Goal: Task Accomplishment & Management: Use online tool/utility

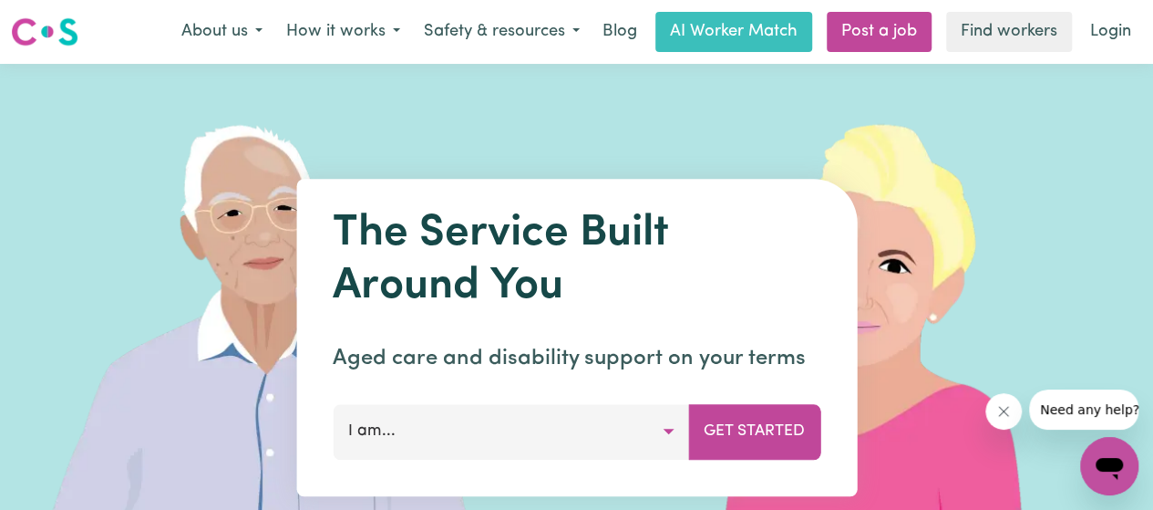
scroll to position [182, 0]
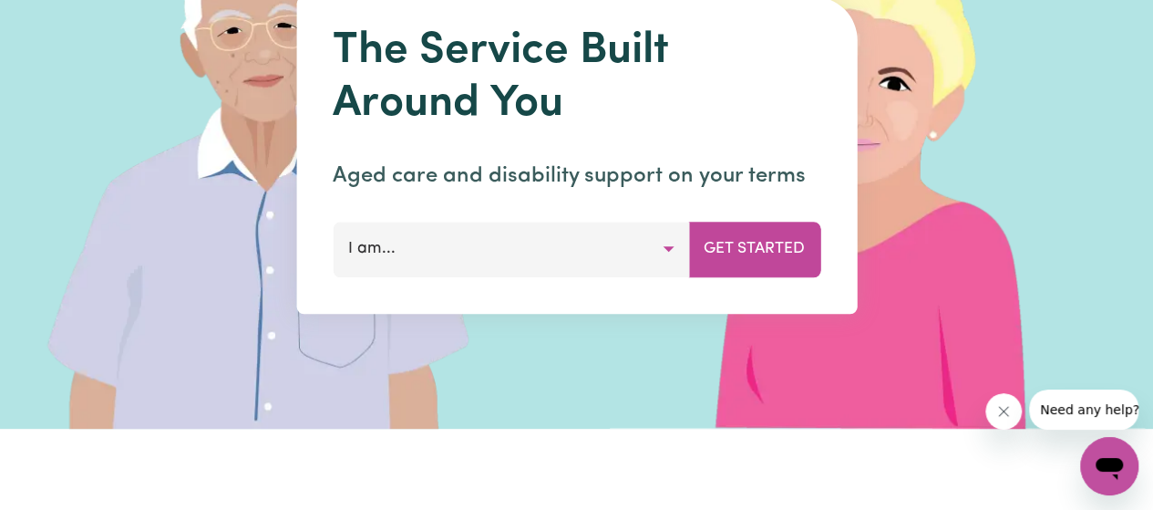
click at [663, 252] on button "I am..." at bounding box center [511, 249] width 356 height 55
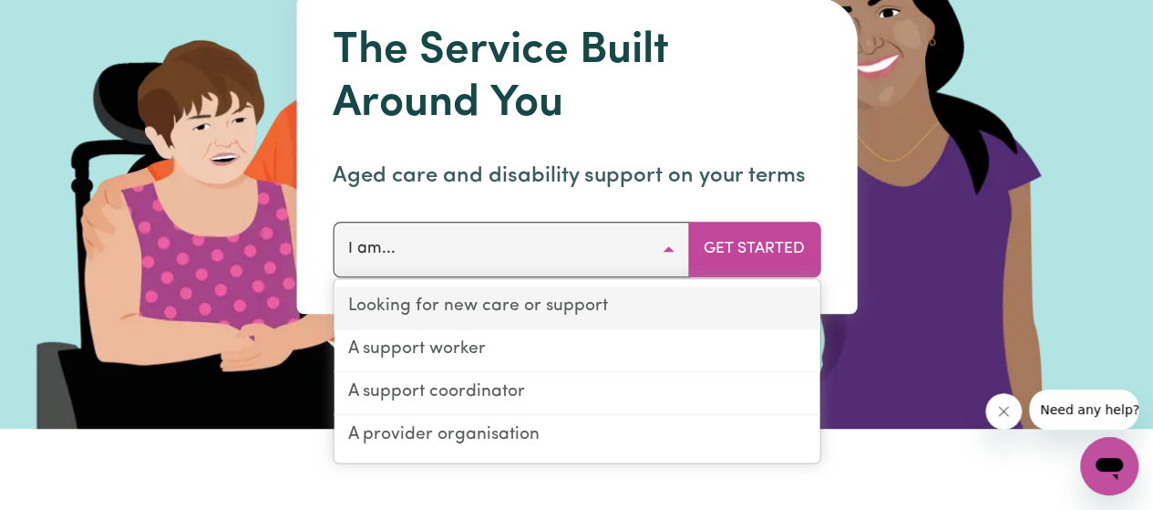
click at [417, 305] on link "Looking for new care or support" at bounding box center [577, 307] width 486 height 43
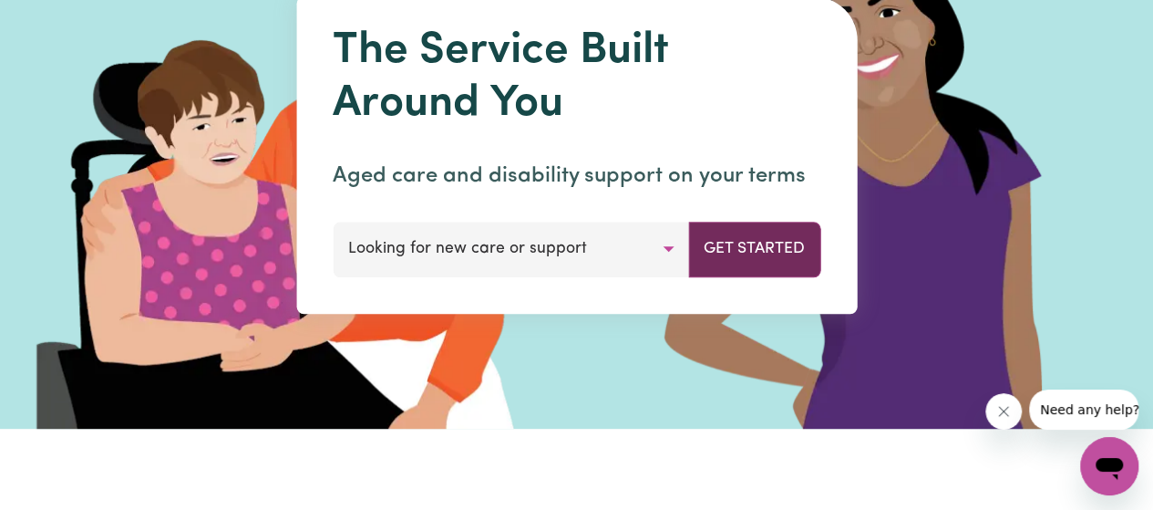
click at [777, 258] on button "Get Started" at bounding box center [754, 249] width 132 height 55
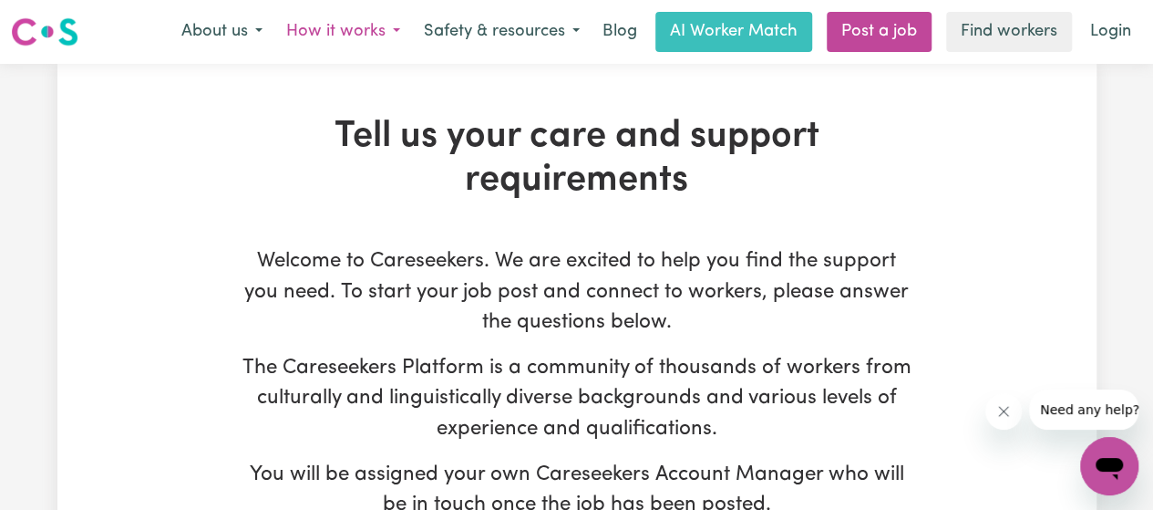
click at [394, 36] on button "How it works" at bounding box center [343, 32] width 138 height 38
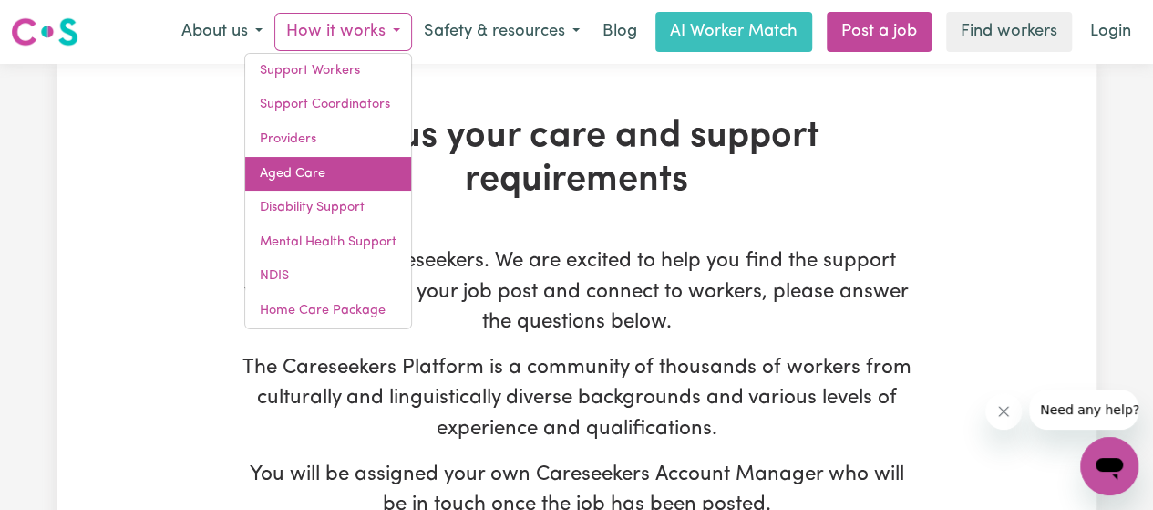
click at [310, 180] on link "Aged Care" at bounding box center [328, 174] width 166 height 35
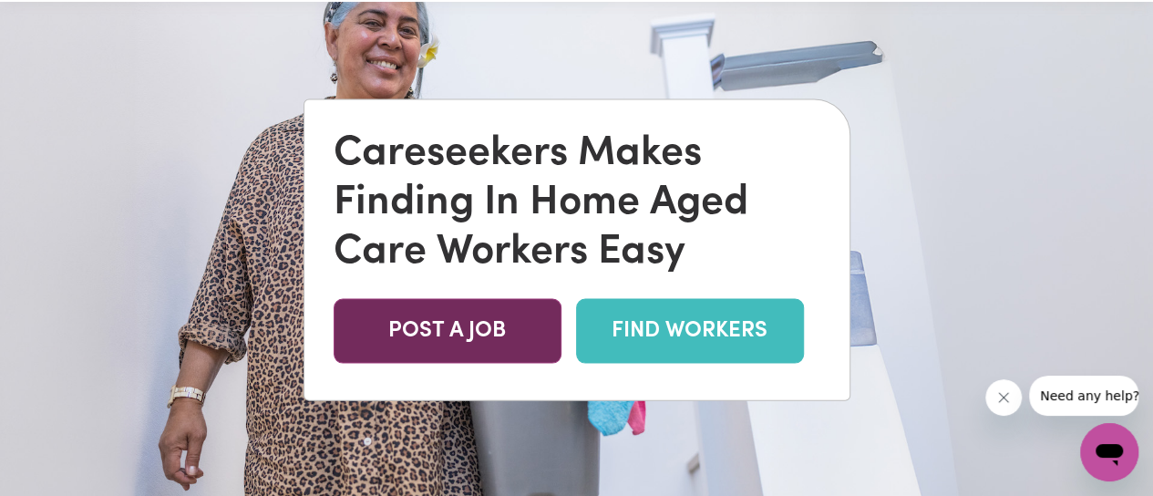
scroll to position [91, 0]
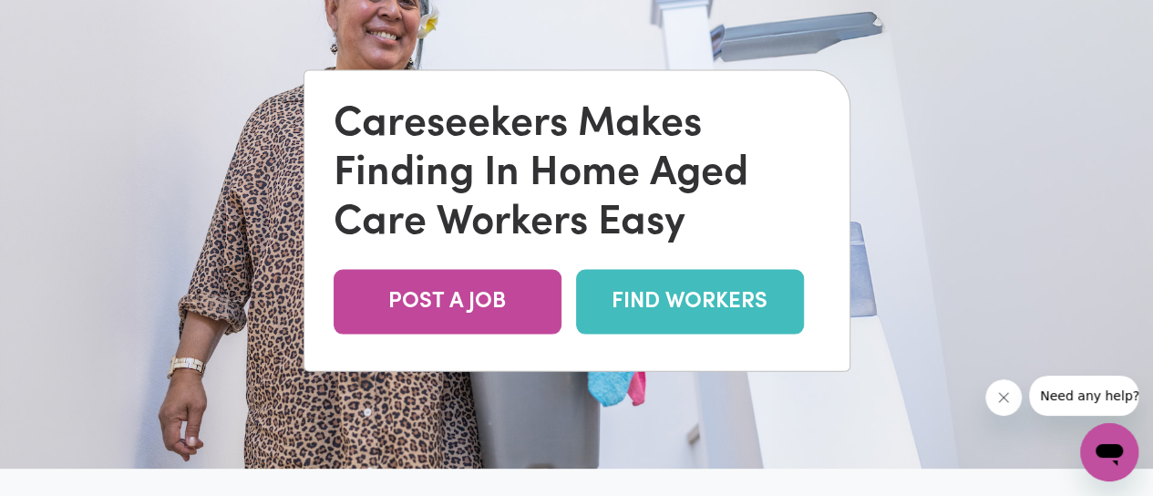
click at [647, 294] on link "FIND WORKERS" at bounding box center [690, 302] width 228 height 65
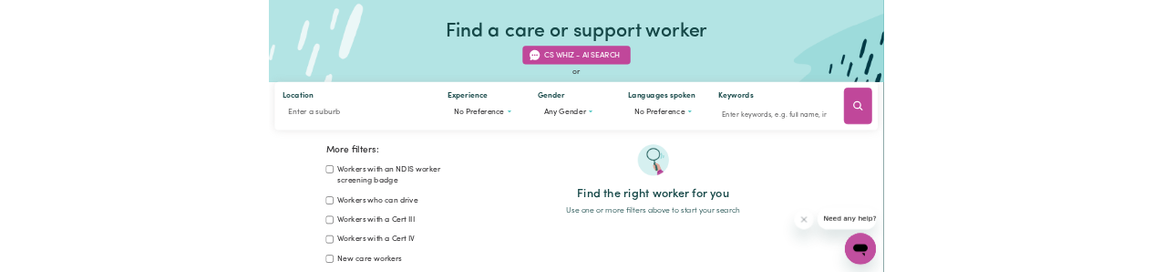
scroll to position [91, 0]
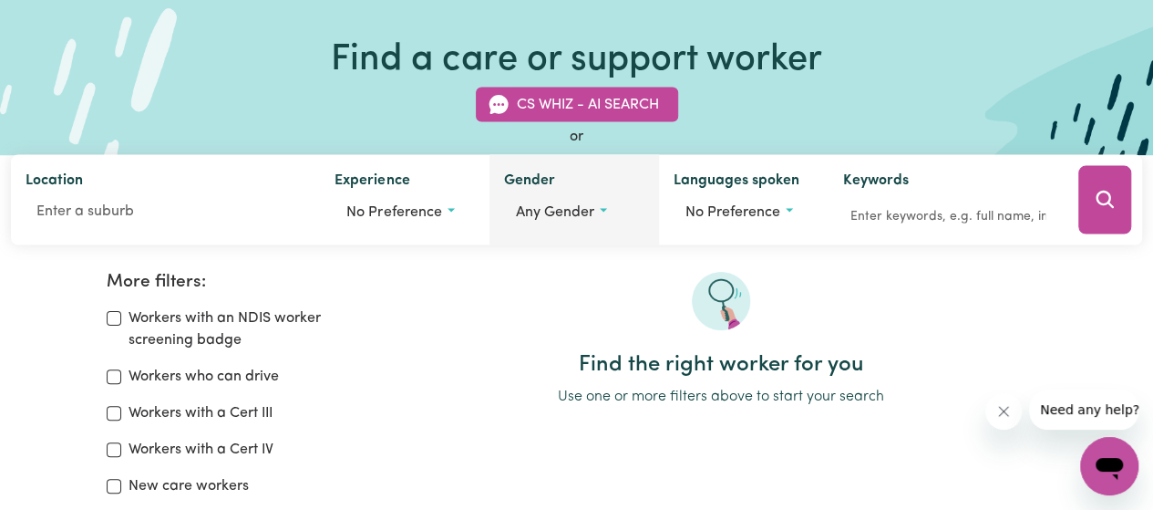
click at [602, 211] on button "Any gender" at bounding box center [574, 212] width 140 height 35
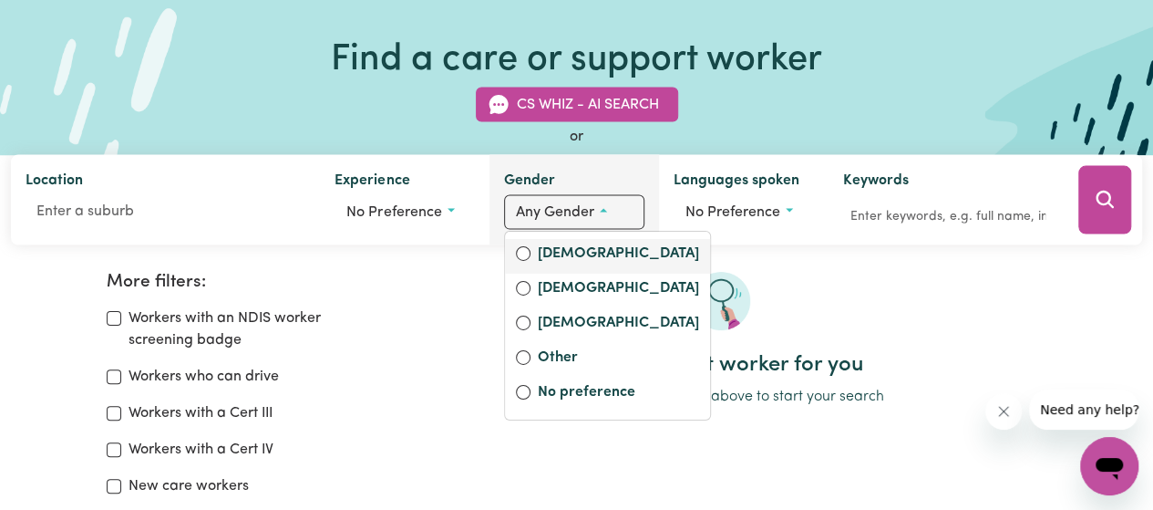
click at [546, 245] on label "[DEMOGRAPHIC_DATA]" at bounding box center [618, 255] width 161 height 26
click at [531, 246] on input "[DEMOGRAPHIC_DATA]" at bounding box center [523, 253] width 15 height 15
radio input "true"
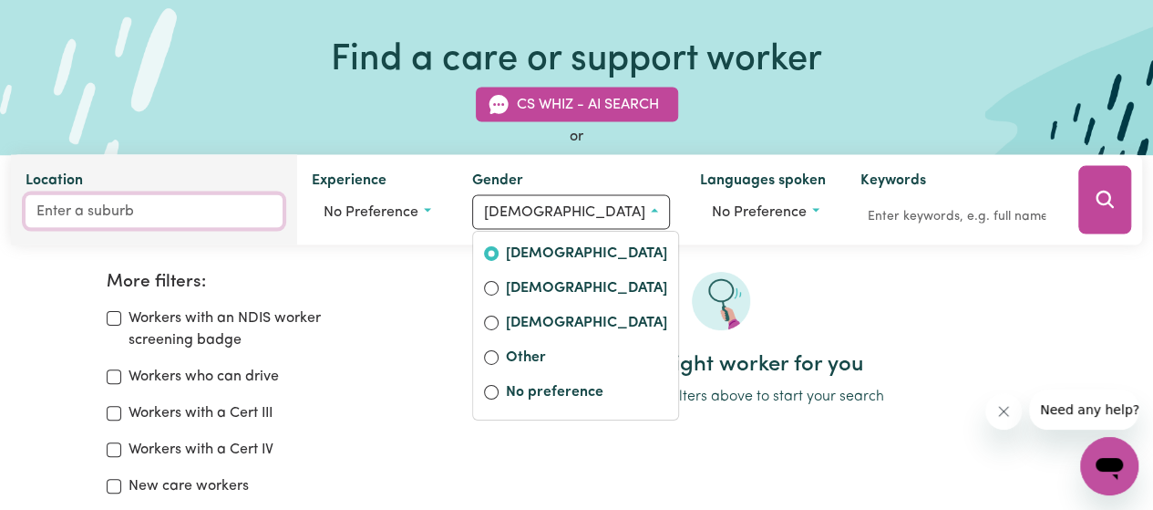
click at [161, 224] on input "Location" at bounding box center [154, 211] width 257 height 33
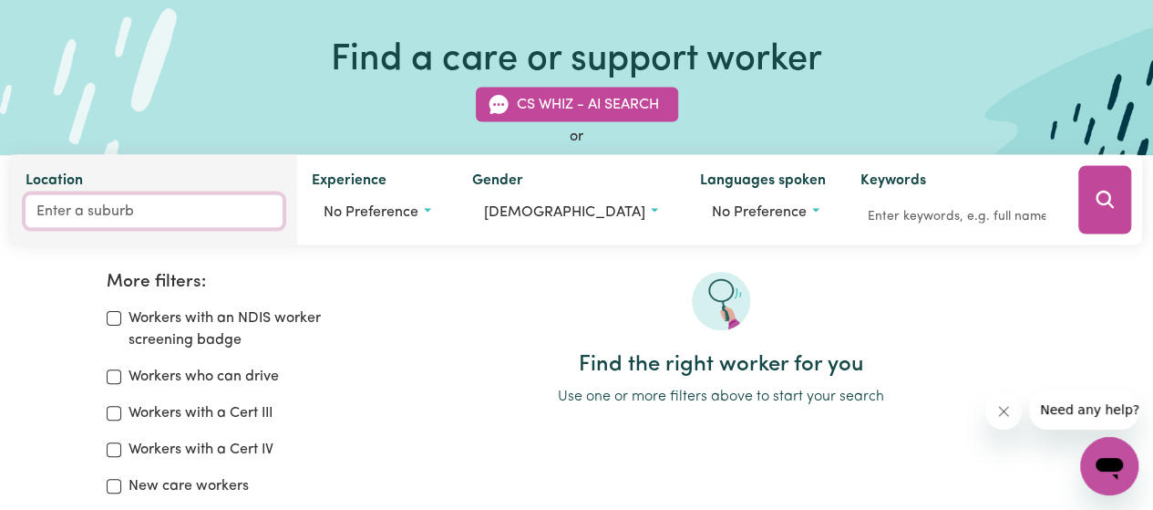
click at [84, 207] on input "Location" at bounding box center [154, 211] width 257 height 33
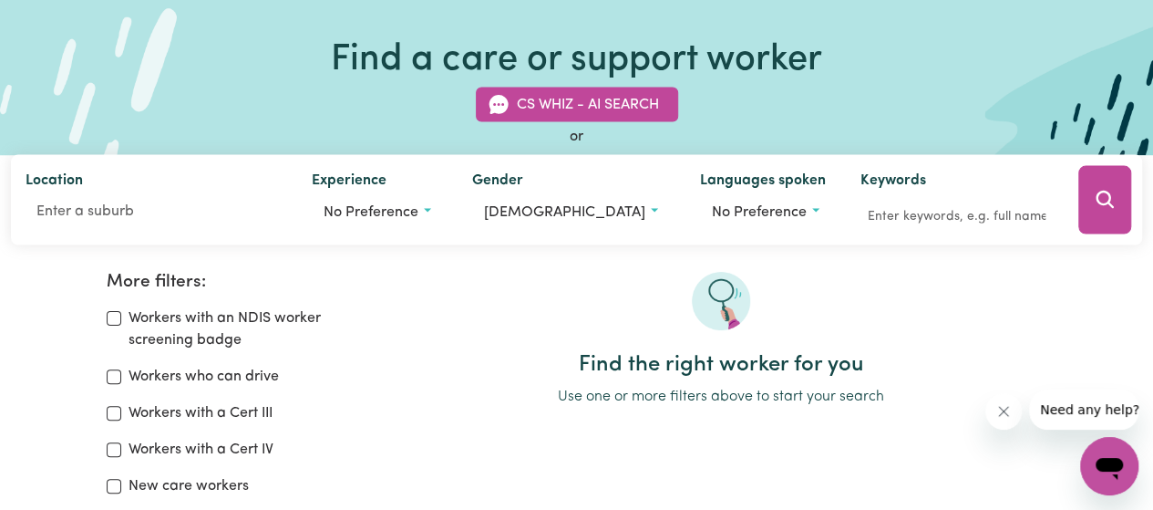
click at [1146, 211] on div "CS Whiz - AI Search or Location Experience No preference Gender [DEMOGRAPHIC_DA…" at bounding box center [576, 156] width 1153 height 180
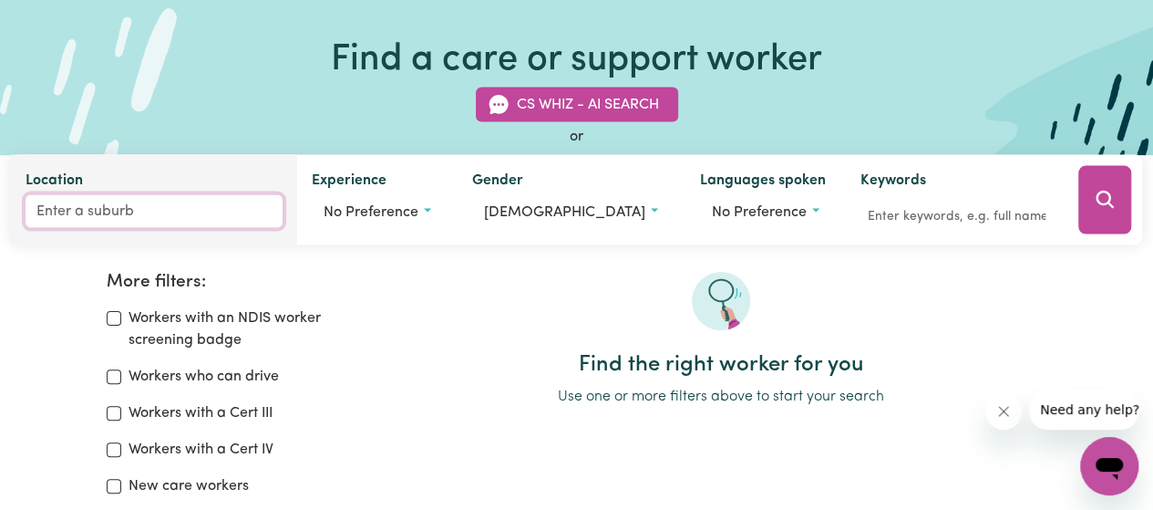
click at [88, 211] on input "Location" at bounding box center [154, 211] width 257 height 33
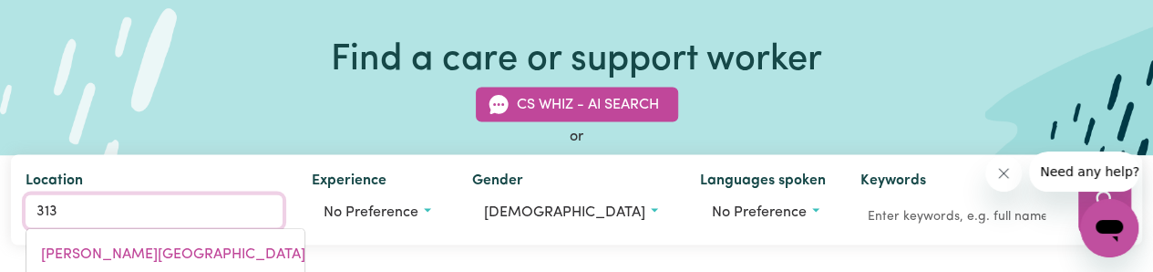
type input "3133"
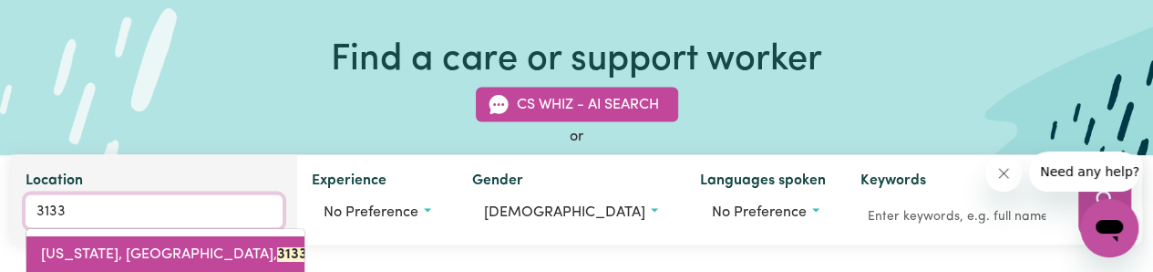
click at [277, 260] on mark "3133" at bounding box center [292, 254] width 30 height 15
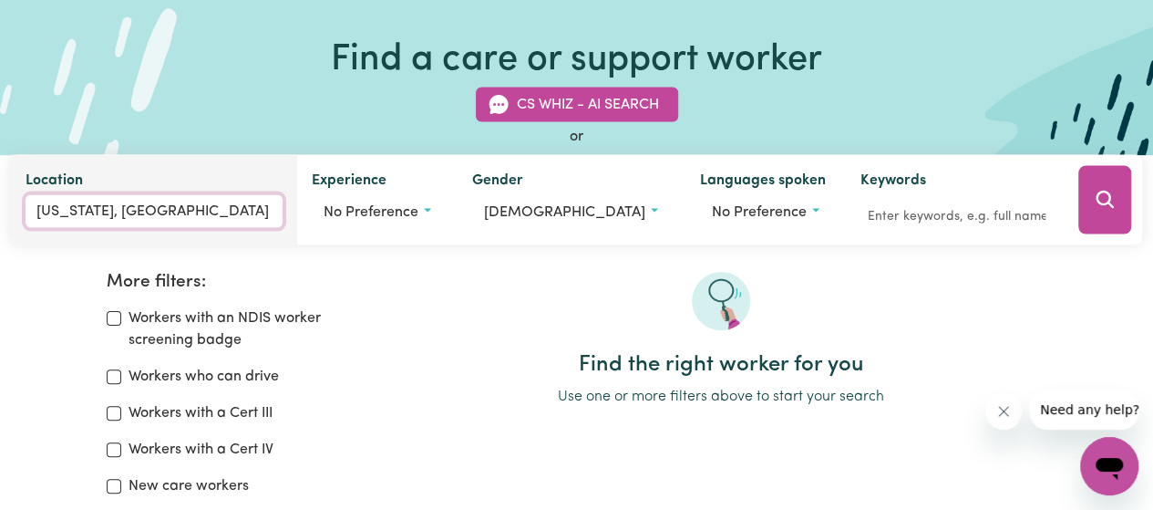
type input "[US_STATE], [GEOGRAPHIC_DATA], 3133"
click at [208, 218] on input "[US_STATE], [GEOGRAPHIC_DATA]" at bounding box center [154, 211] width 257 height 33
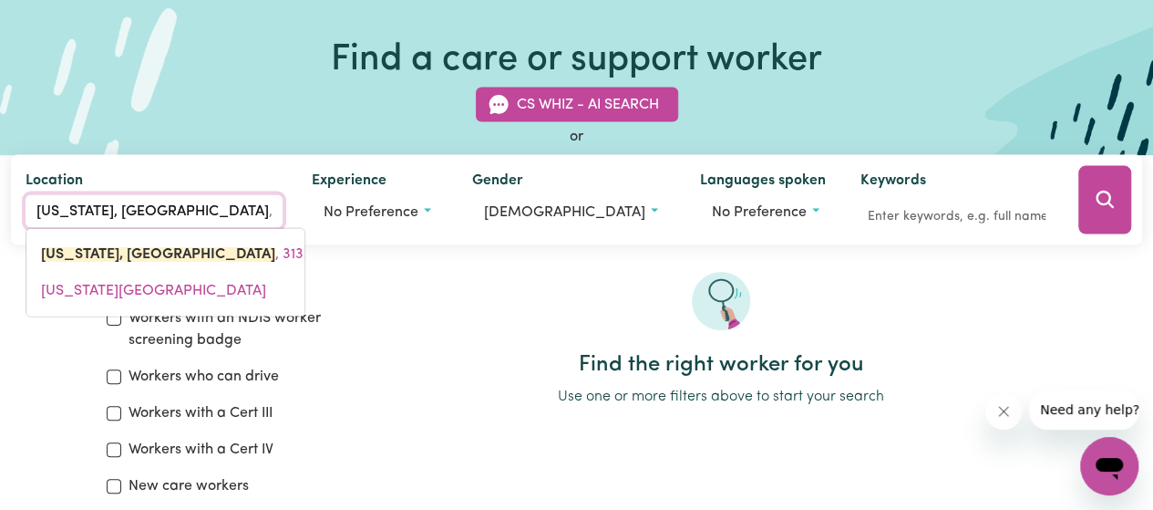
drag, startPoint x: 228, startPoint y: 211, endPoint x: 0, endPoint y: 195, distance: 228.4
click at [0, 195] on div "CS Whiz - AI Search or Location [US_STATE], [GEOGRAPHIC_DATA][US_STATE][STREET_…" at bounding box center [576, 156] width 1153 height 180
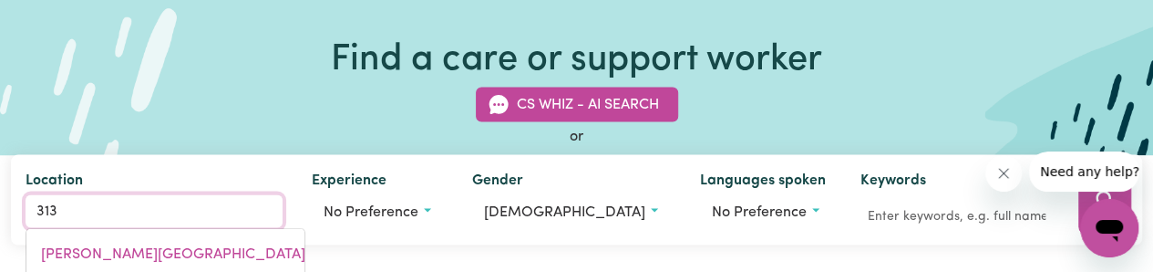
type input "3130"
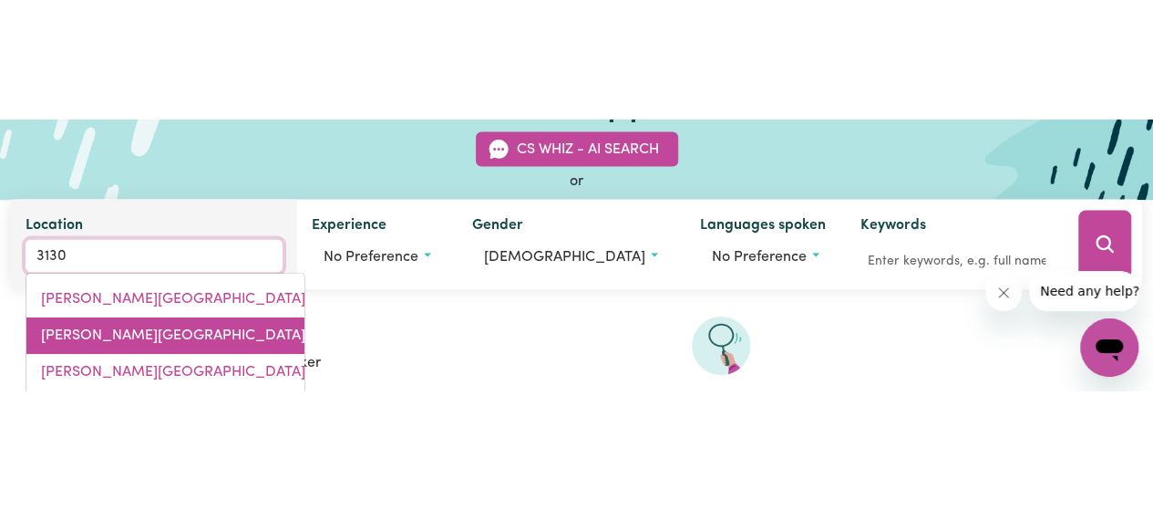
scroll to position [182, 0]
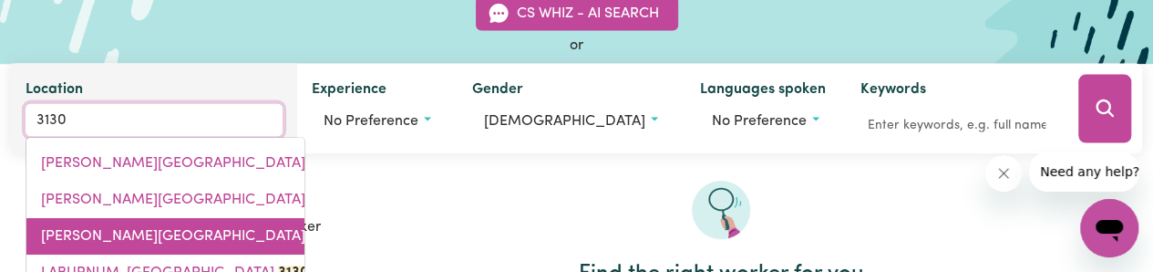
click at [164, 240] on span "[PERSON_NAME][GEOGRAPHIC_DATA], 3130" at bounding box center [268, 236] width 454 height 15
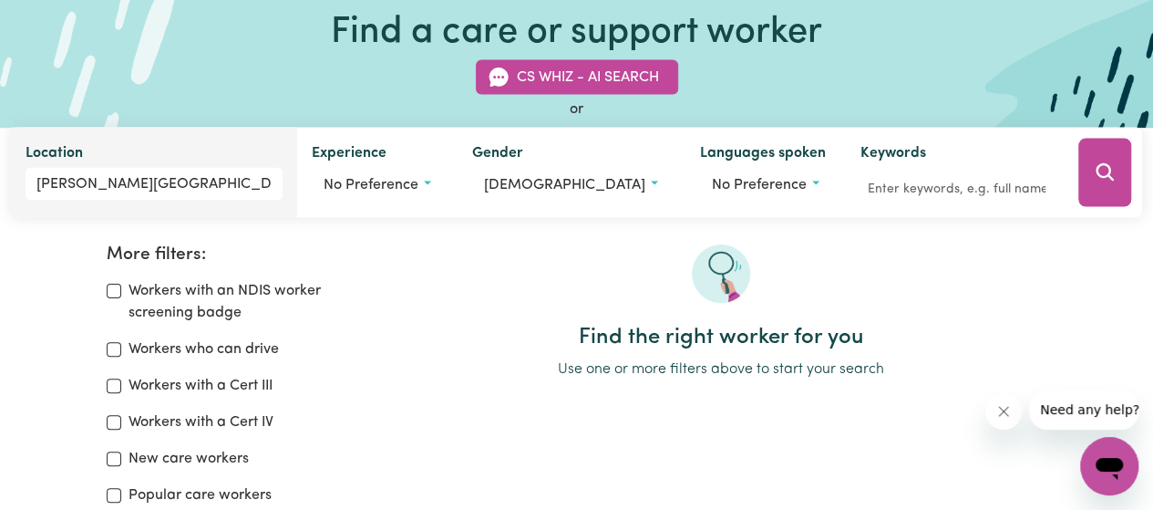
scroll to position [91, 0]
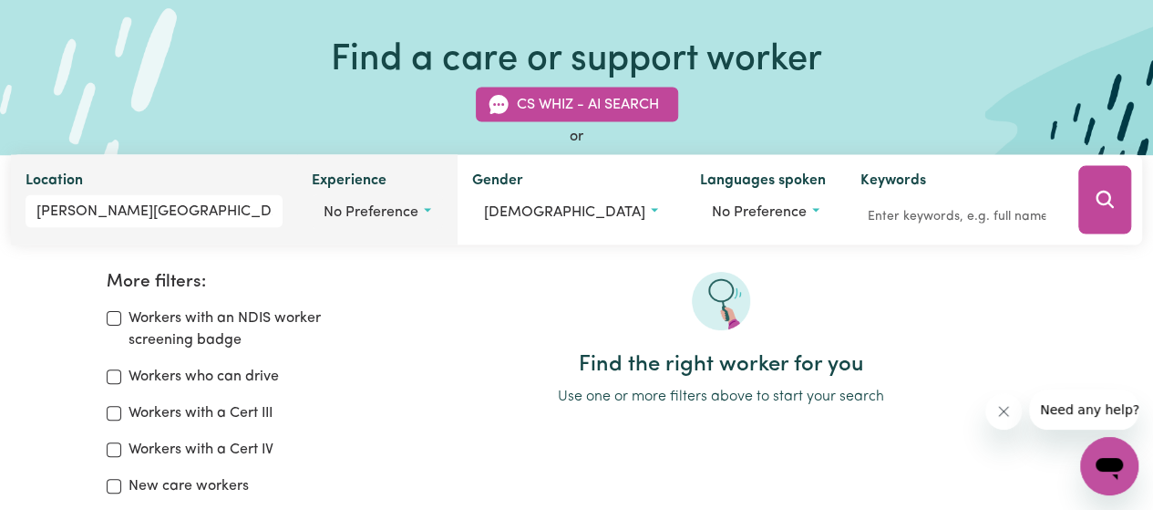
click at [443, 212] on button "No preference" at bounding box center [377, 212] width 131 height 35
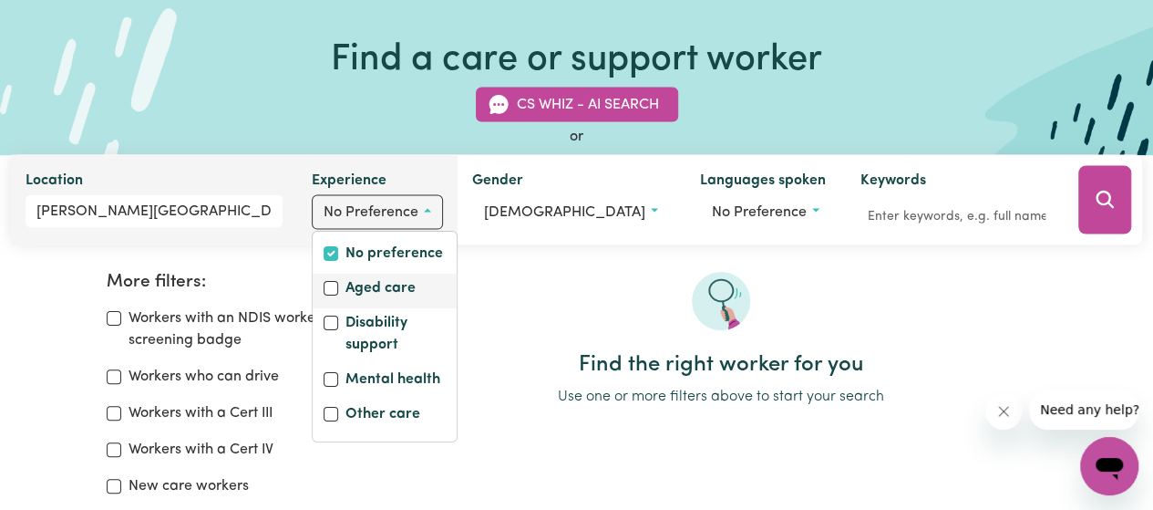
click at [416, 290] on label "Aged care" at bounding box center [381, 290] width 70 height 26
click at [338, 290] on input "Aged care" at bounding box center [331, 288] width 15 height 15
checkbox input "true"
checkbox input "false"
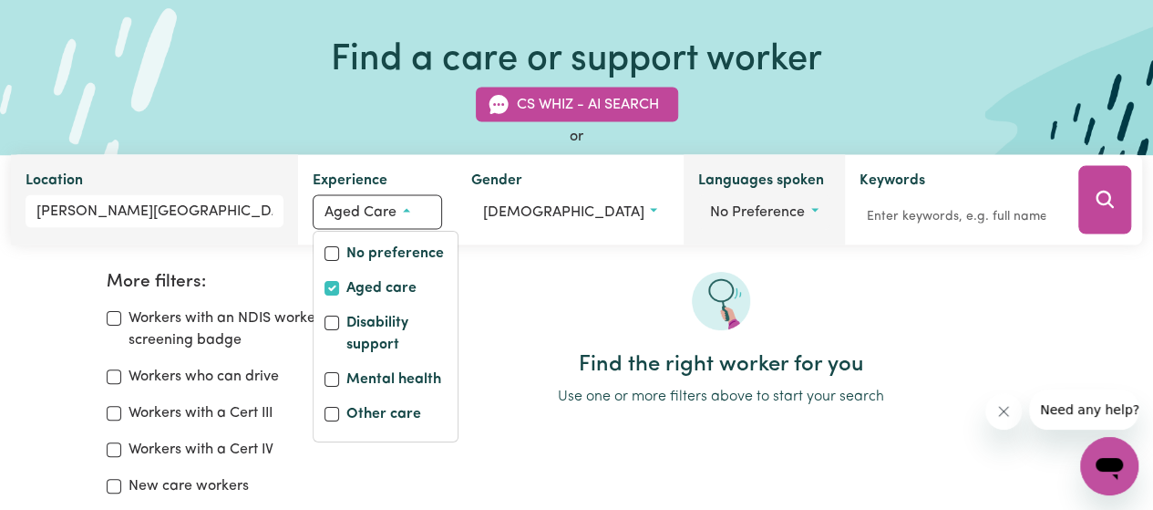
click at [791, 211] on button "No preference" at bounding box center [763, 212] width 131 height 35
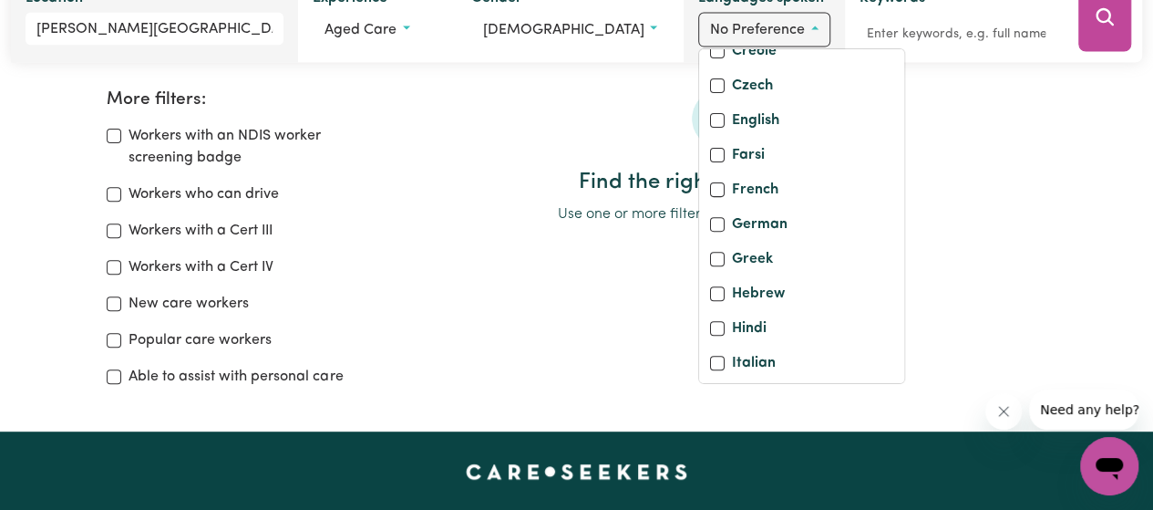
scroll to position [247, 0]
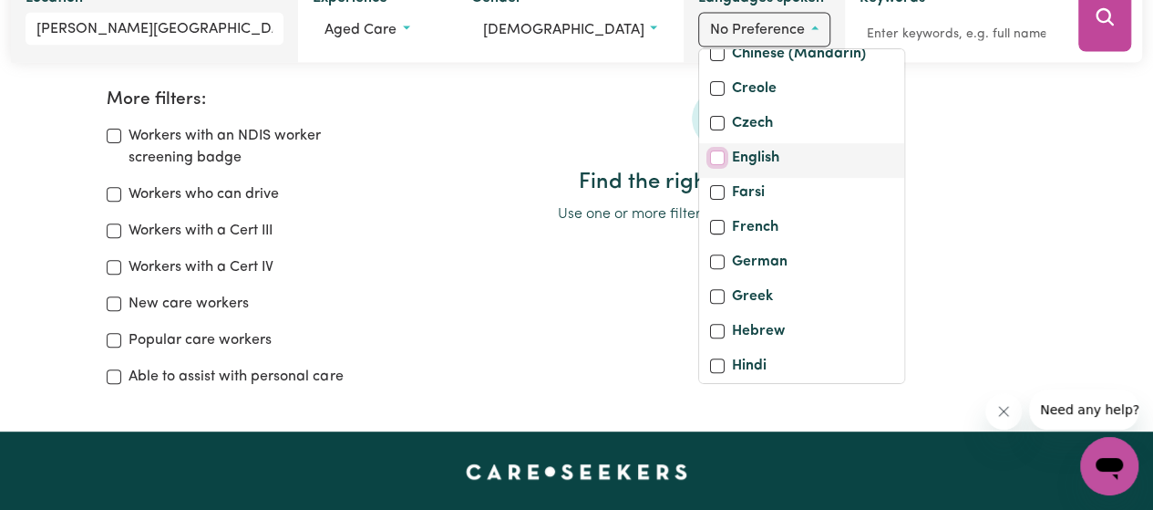
click at [710, 165] on input "English" at bounding box center [717, 157] width 15 height 15
checkbox input "true"
checkbox input "false"
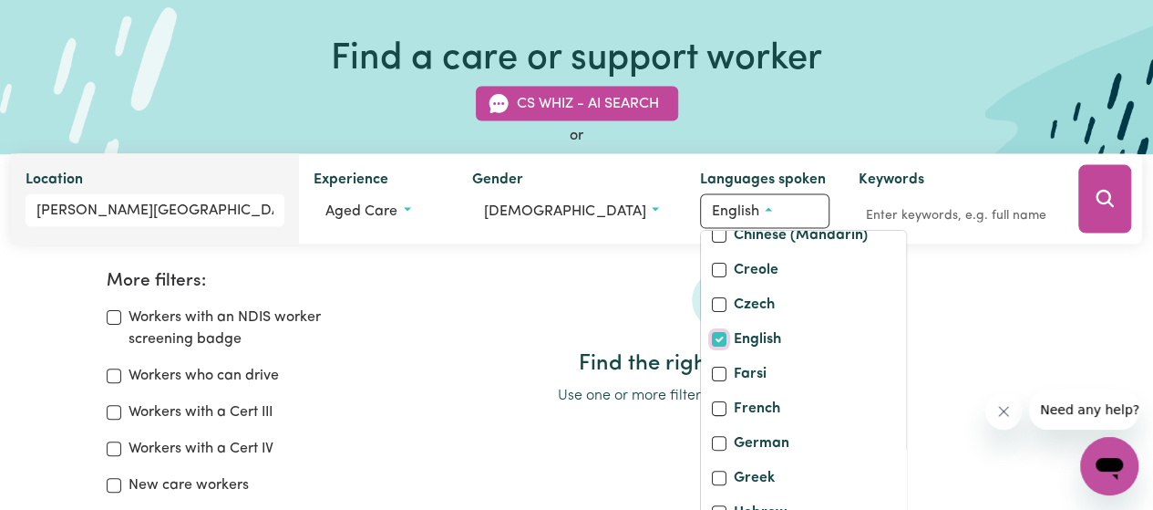
scroll to position [91, 0]
click at [433, 335] on div at bounding box center [721, 312] width 651 height 80
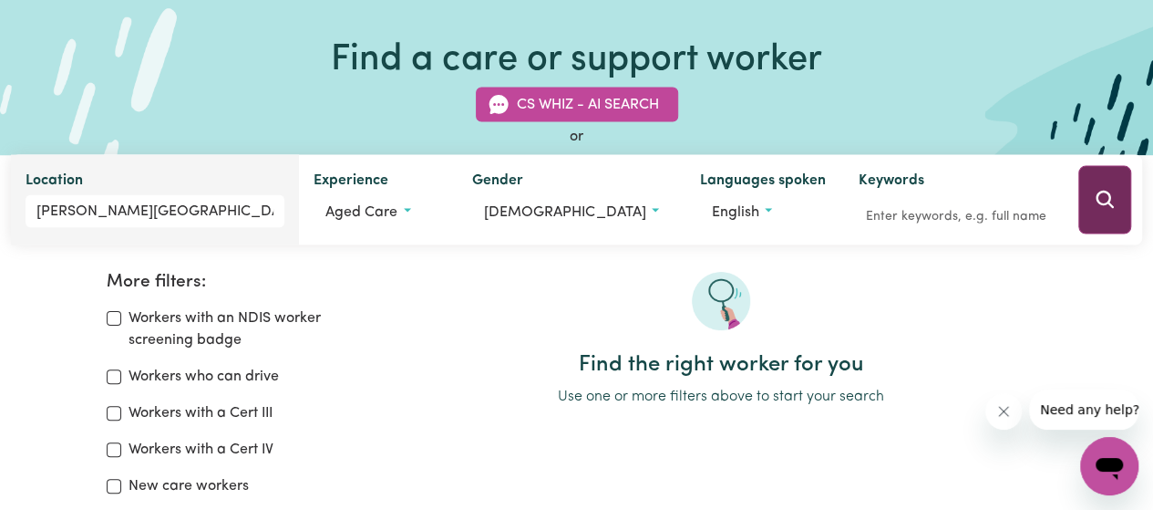
click at [1114, 199] on button "Search" at bounding box center [1104, 200] width 53 height 68
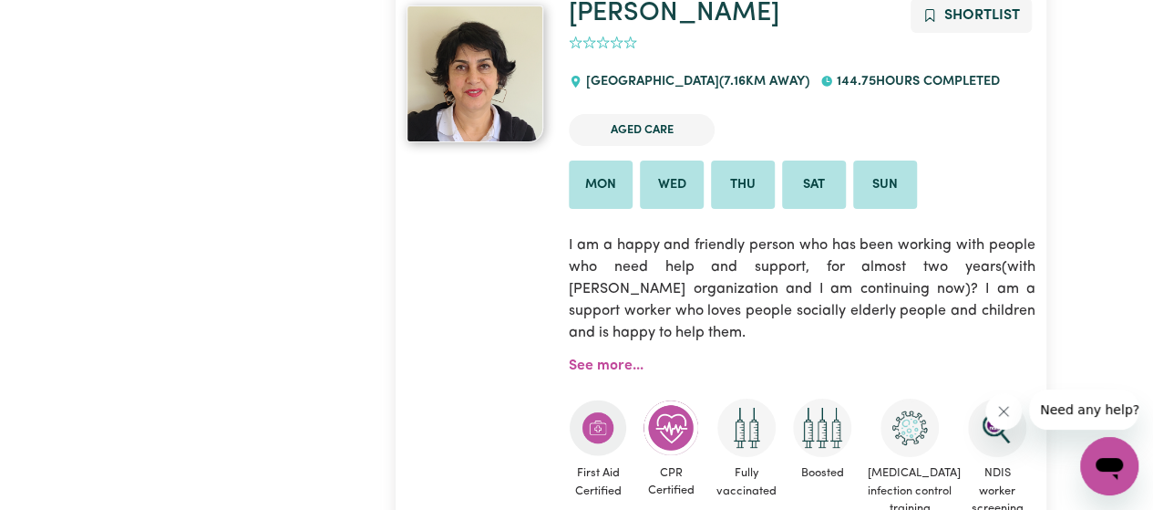
scroll to position [6868, 0]
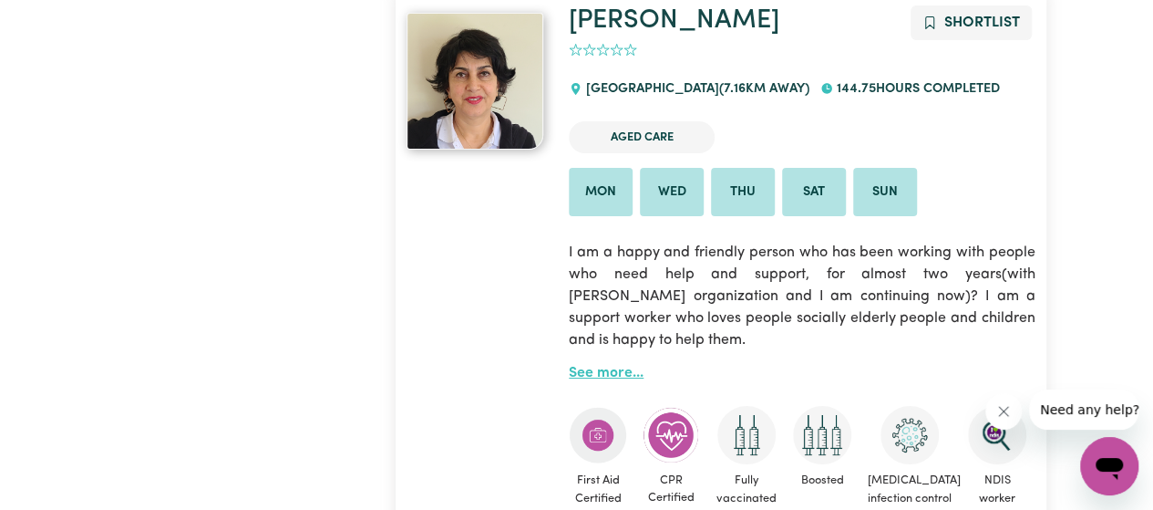
click at [625, 380] on link "See more..." at bounding box center [606, 373] width 75 height 15
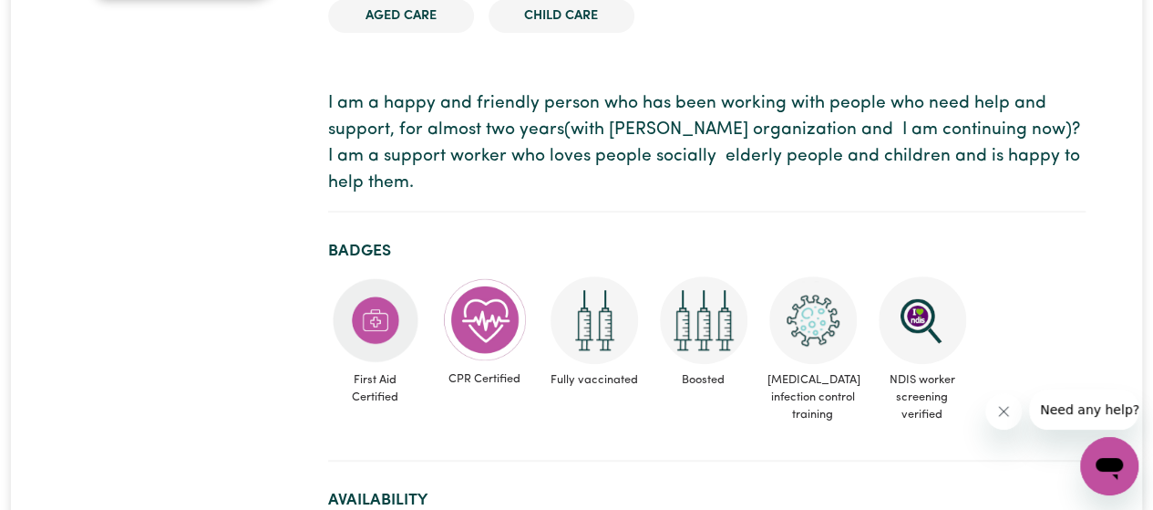
scroll to position [91, 0]
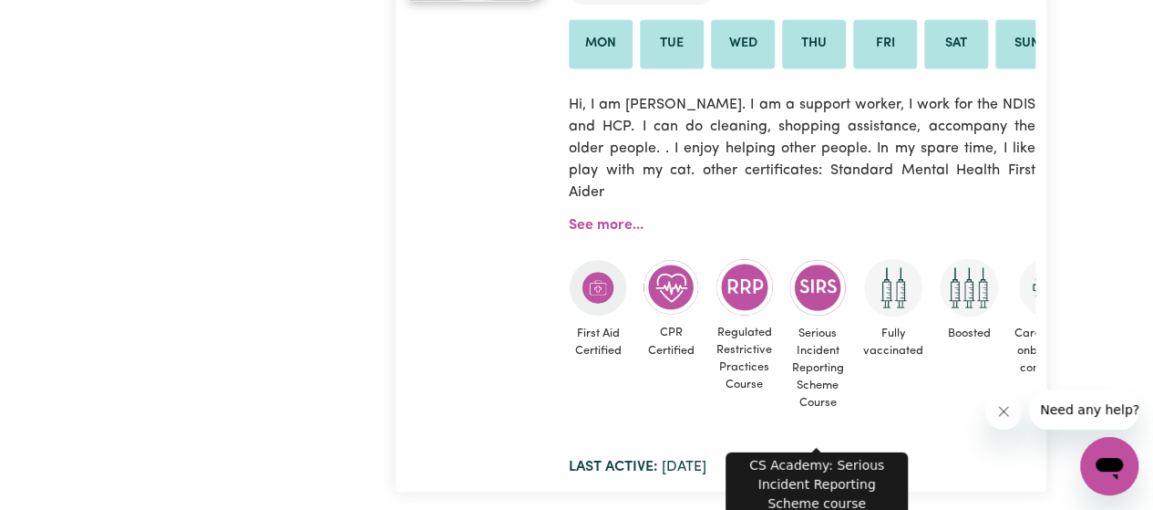
scroll to position [8327, 0]
